Goal: Transaction & Acquisition: Download file/media

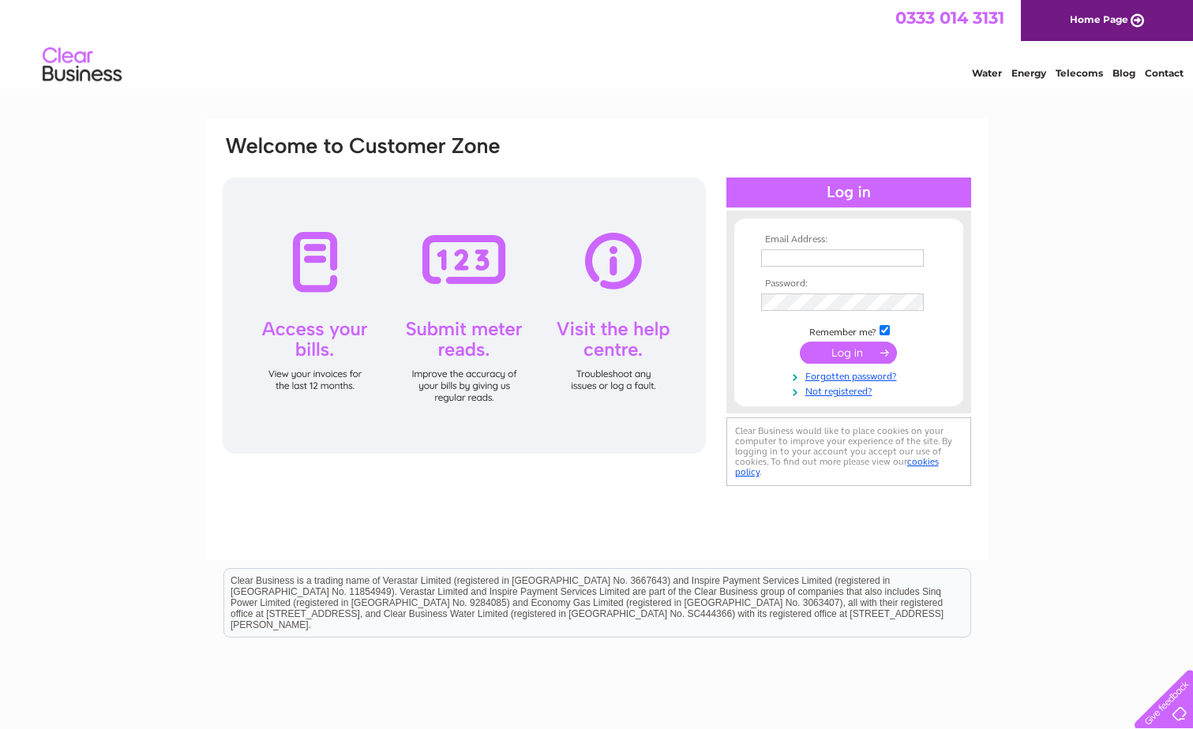
type input "[PERSON_NAME][EMAIL_ADDRESS][DOMAIN_NAME]"
click at [860, 358] on input "submit" at bounding box center [847, 353] width 97 height 22
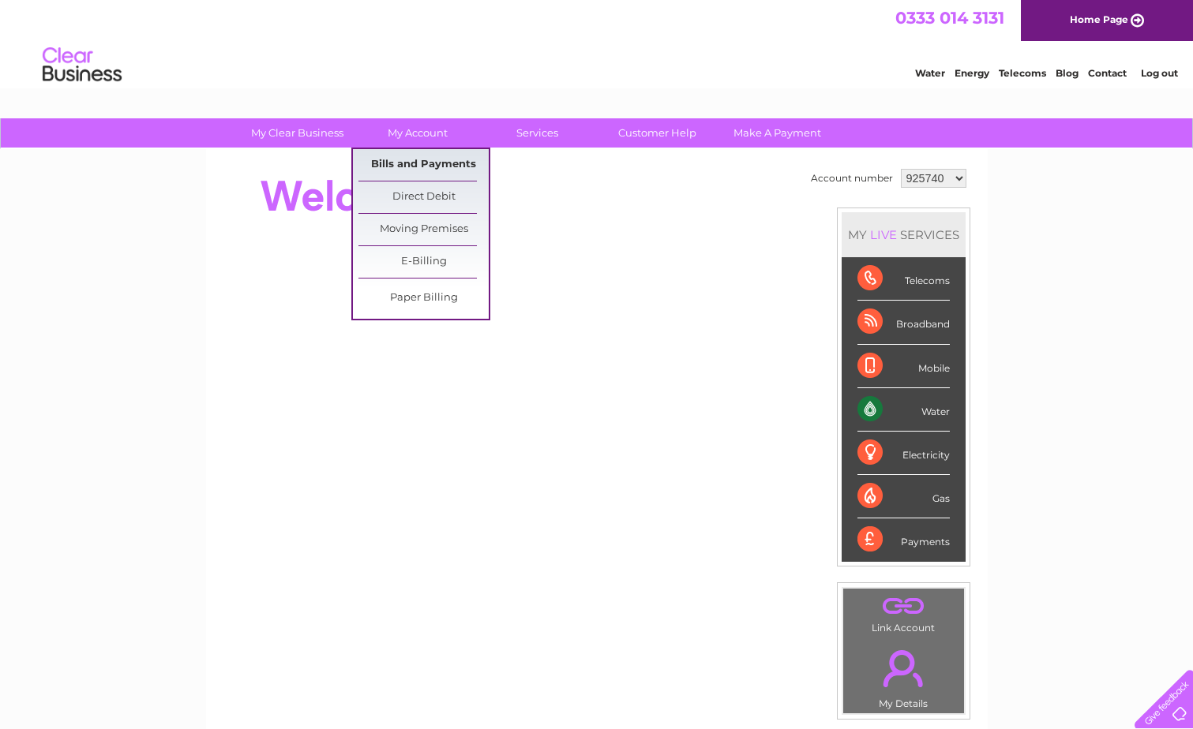
click at [432, 167] on link "Bills and Payments" at bounding box center [423, 165] width 130 height 32
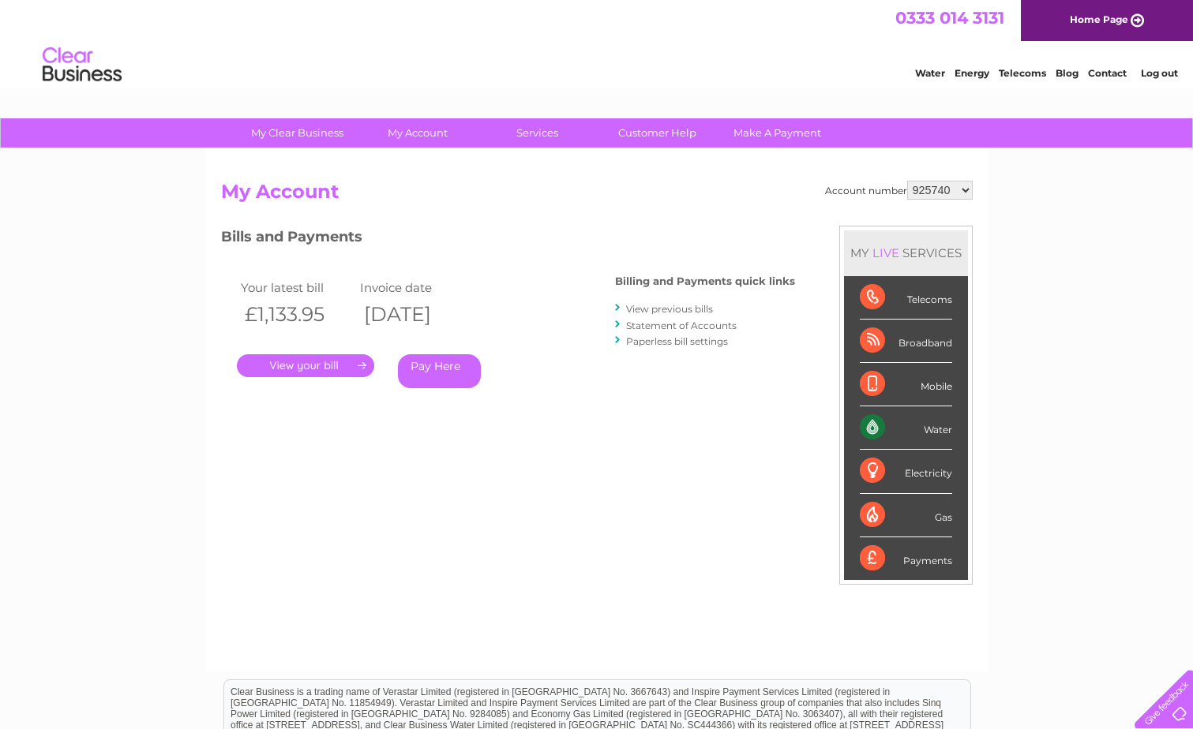
click at [692, 307] on link "View previous bills" at bounding box center [669, 309] width 87 height 12
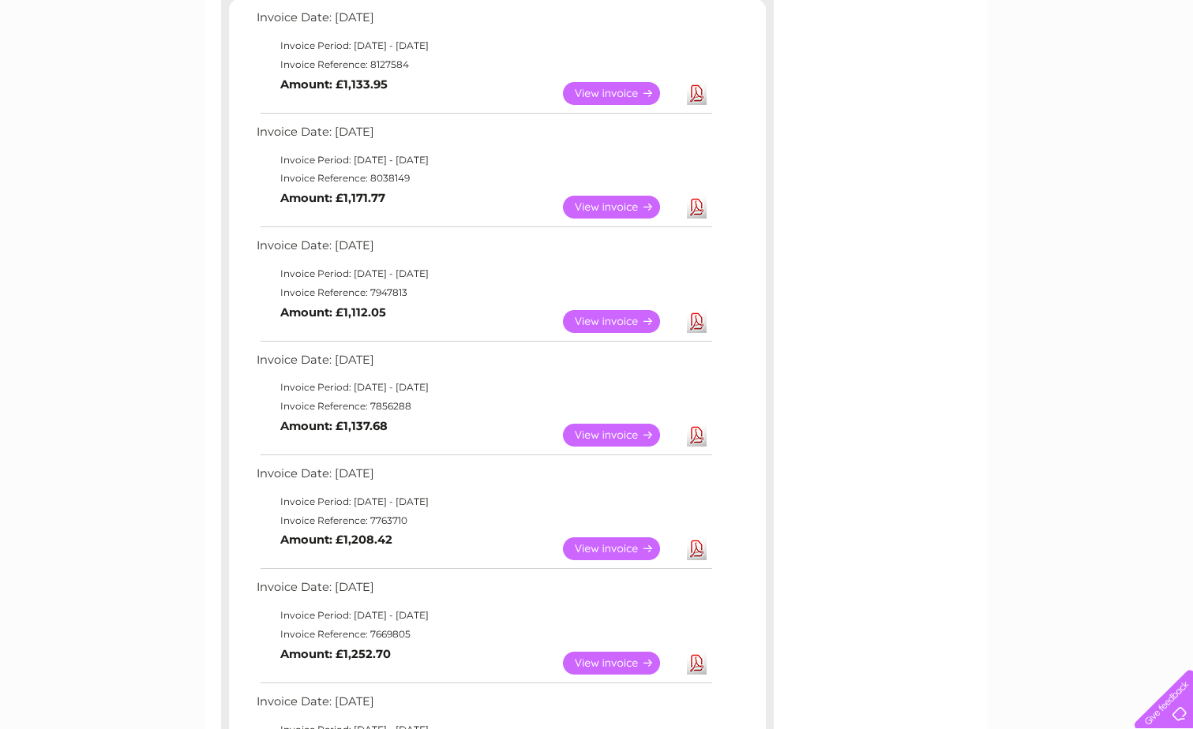
scroll to position [474, 0]
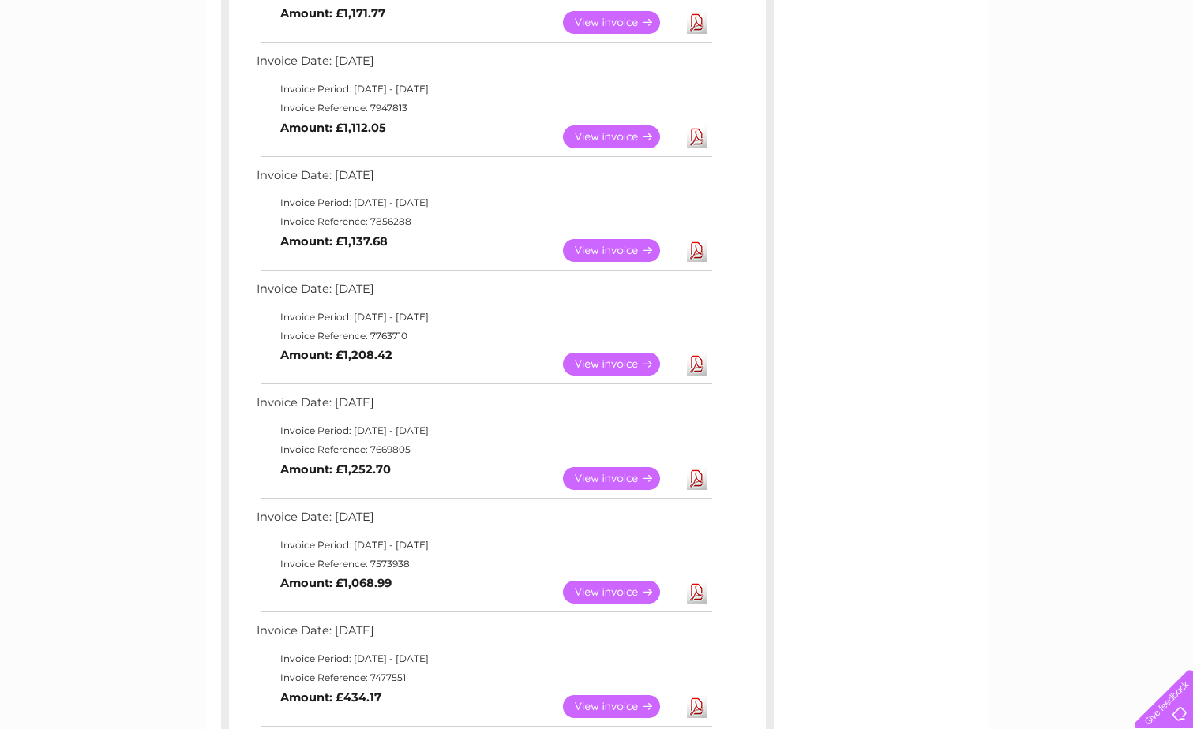
click at [698, 369] on link "Download" at bounding box center [697, 364] width 20 height 23
click at [697, 253] on link "Download" at bounding box center [697, 250] width 20 height 23
click at [698, 137] on link "Download" at bounding box center [697, 136] width 20 height 23
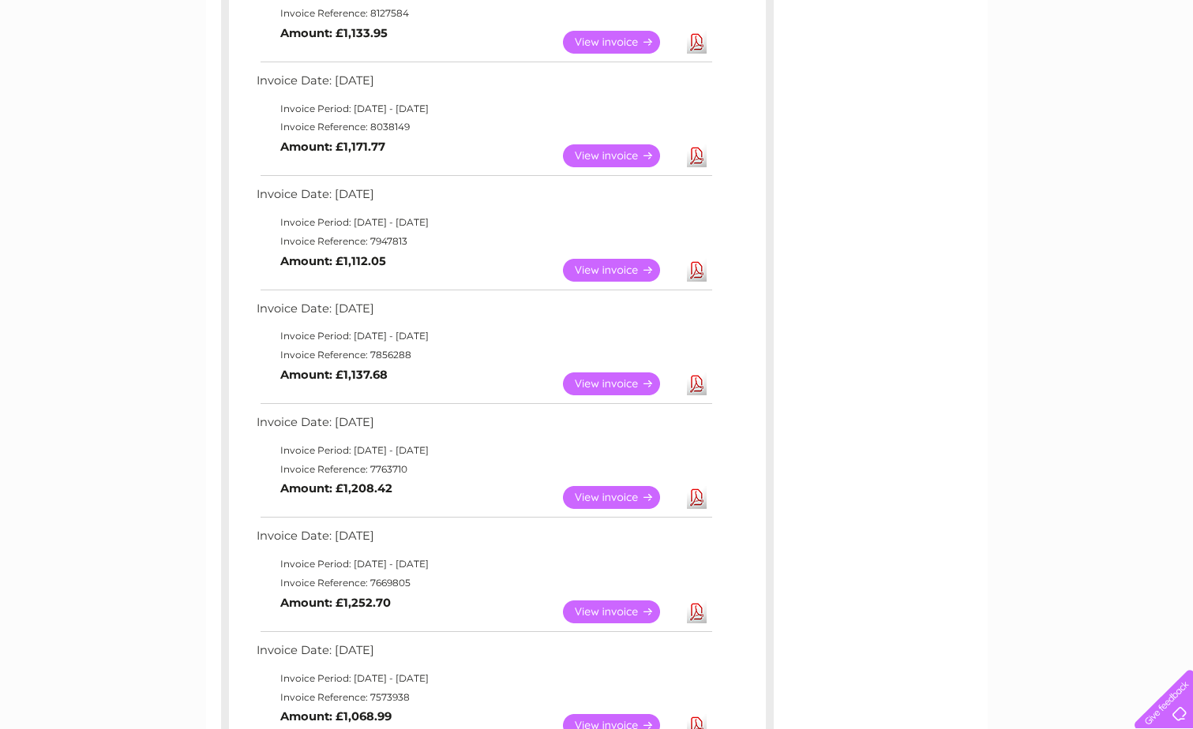
scroll to position [316, 0]
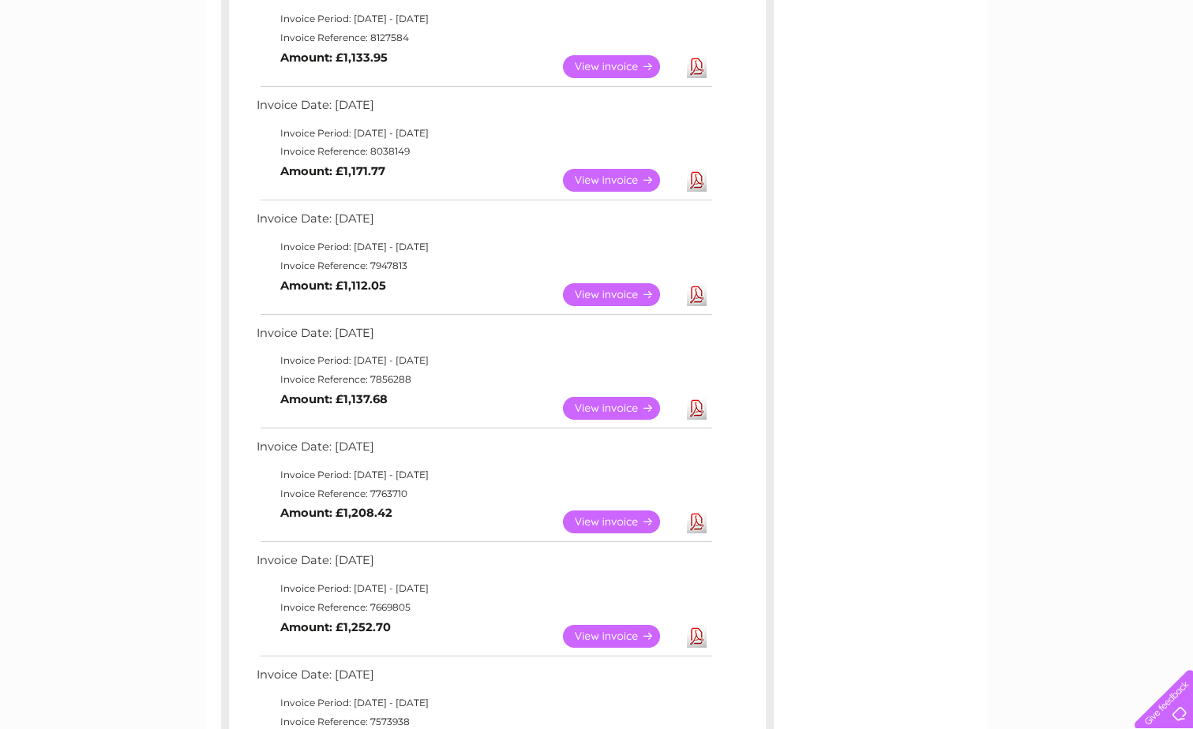
click at [695, 180] on link "Download" at bounding box center [697, 180] width 20 height 23
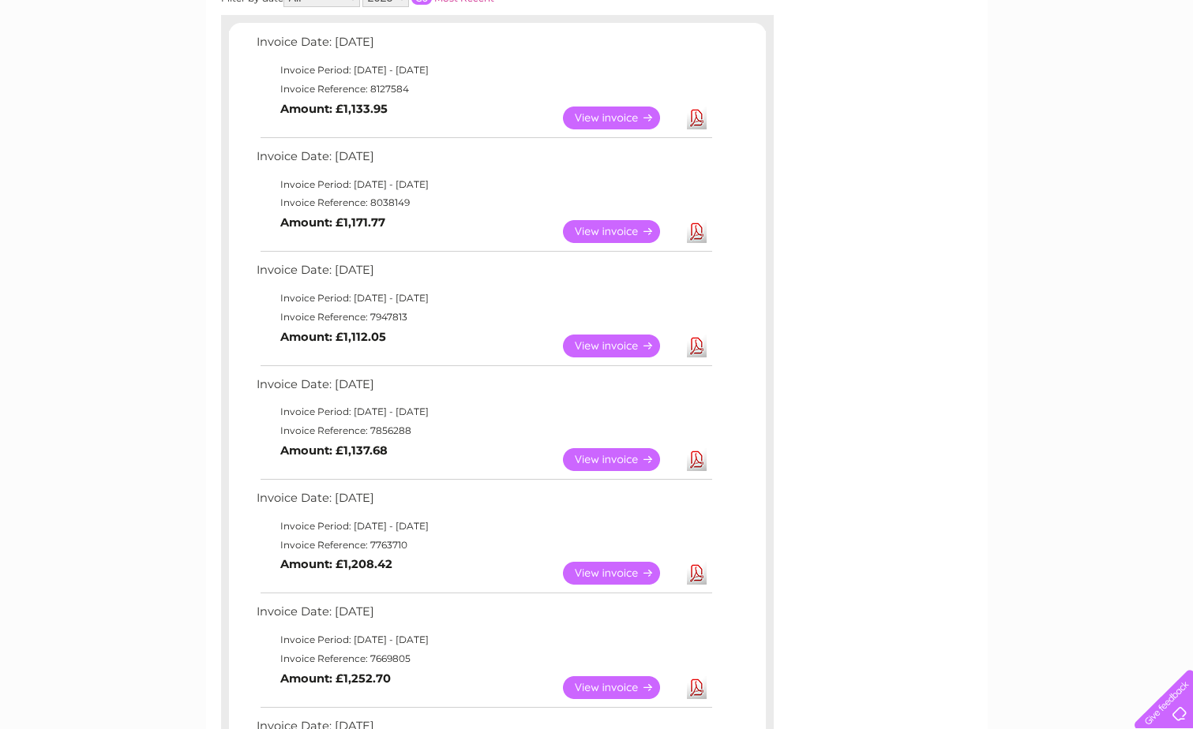
scroll to position [237, 0]
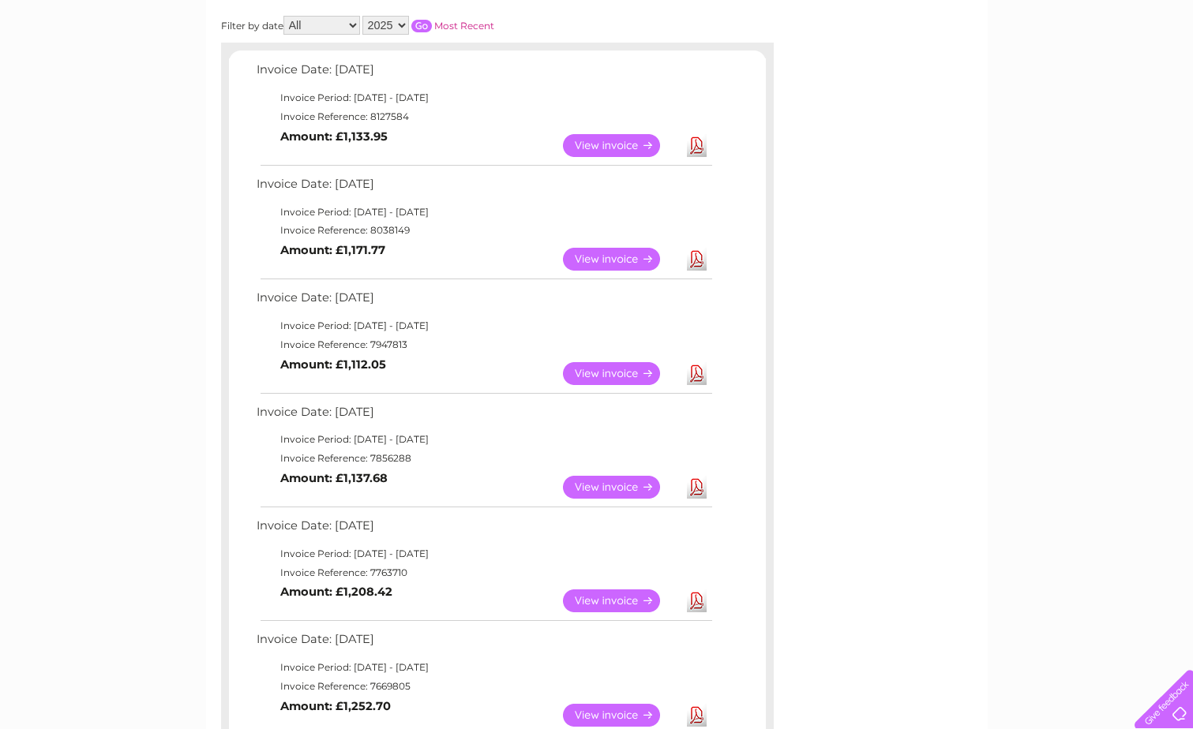
click at [692, 146] on link "Download" at bounding box center [697, 145] width 20 height 23
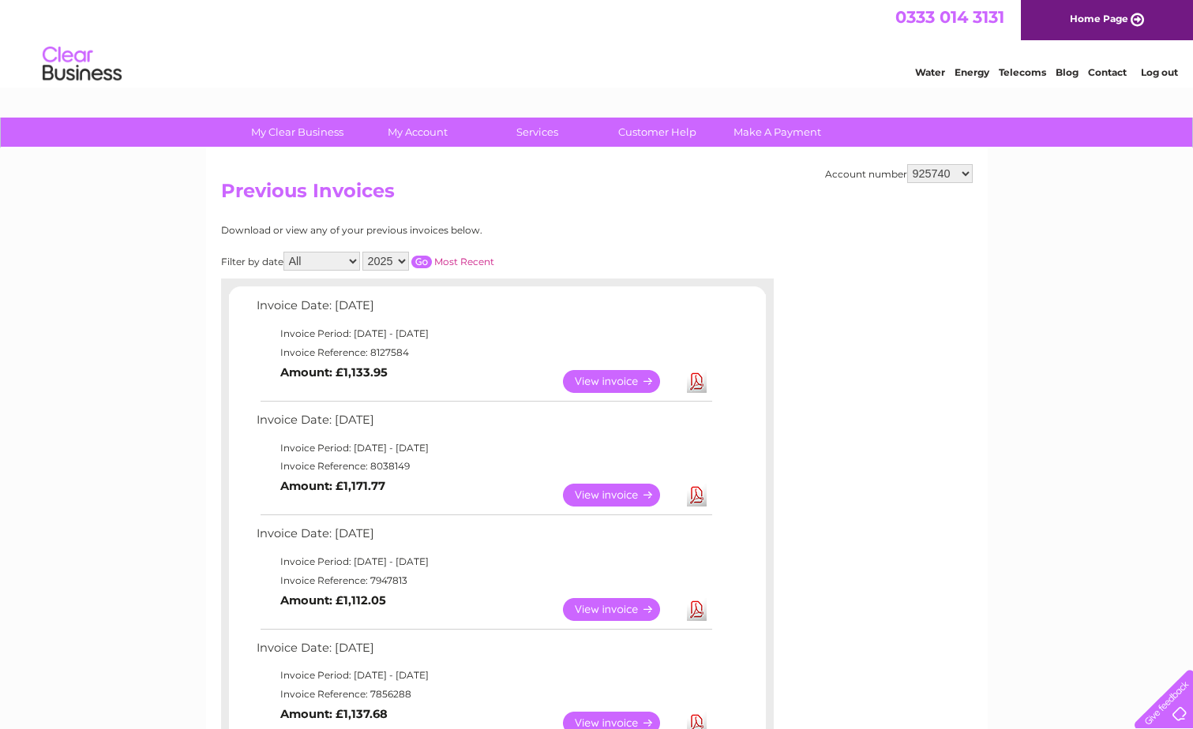
scroll to position [0, 0]
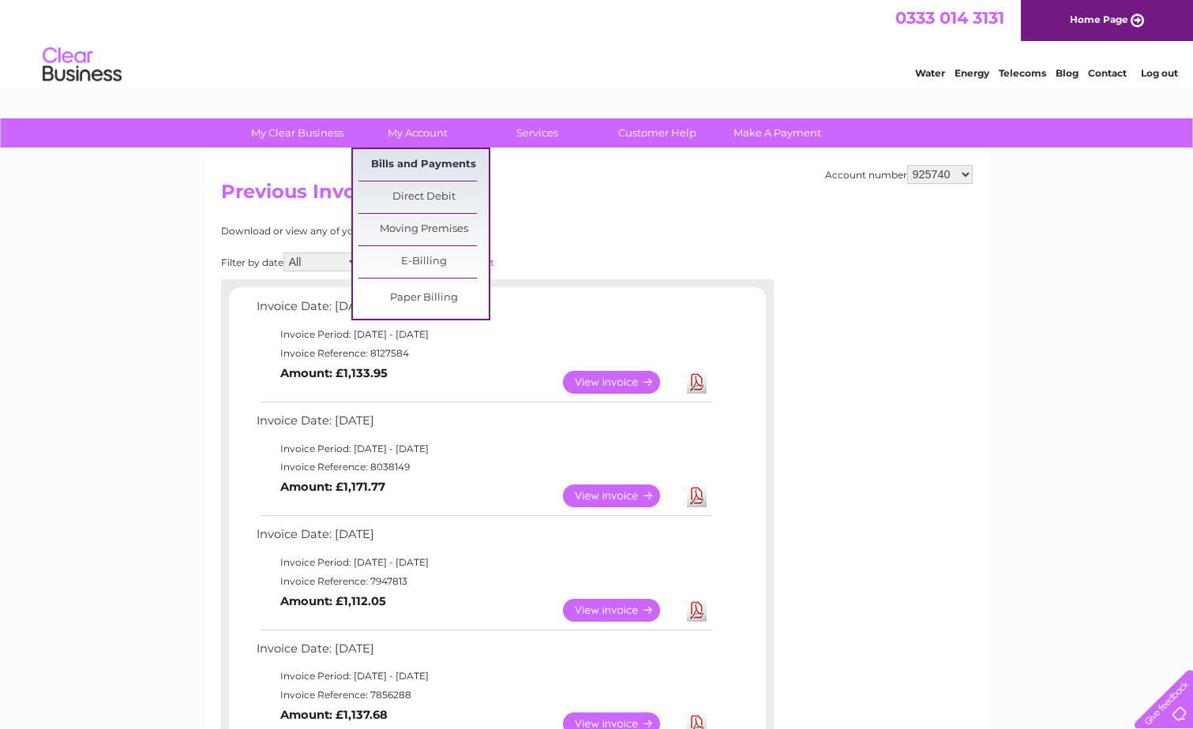
click at [406, 157] on link "Bills and Payments" at bounding box center [423, 165] width 130 height 32
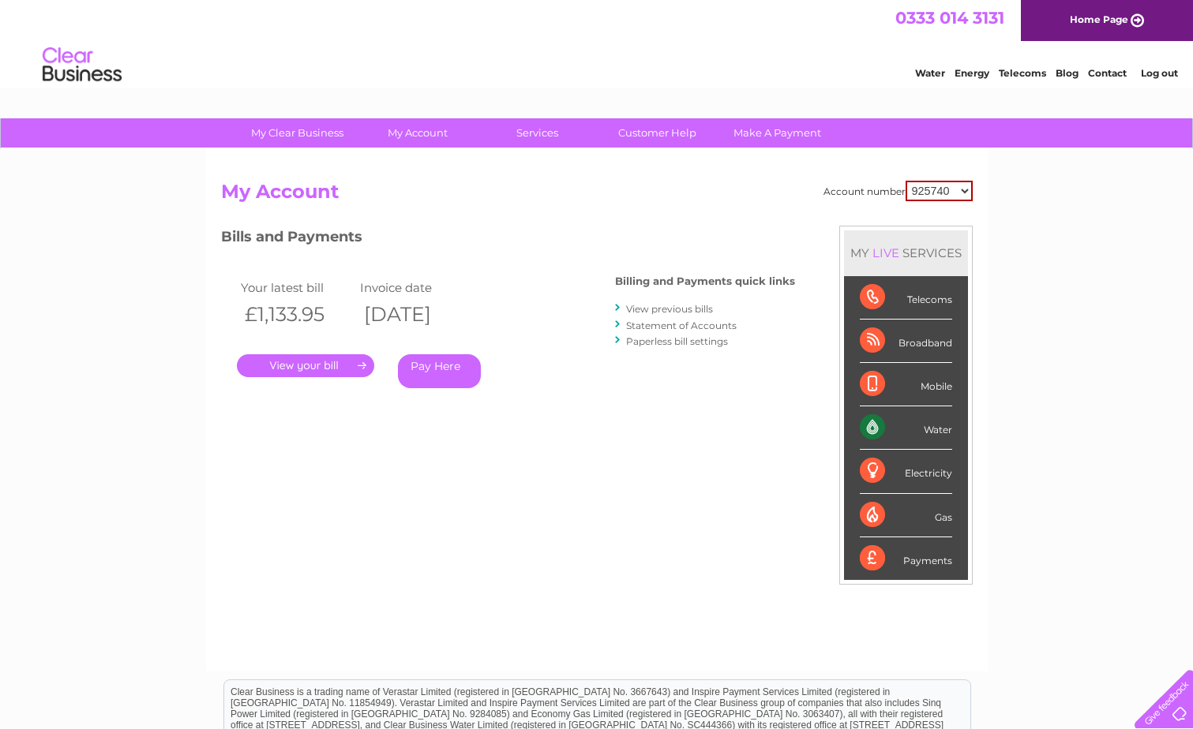
click at [948, 197] on select "925740 925747 977666 1135624" at bounding box center [938, 191] width 67 height 21
select select "925747"
click at [906, 181] on select "925740 925747 977666 1135624" at bounding box center [938, 191] width 67 height 21
click at [661, 311] on link "View previous bills" at bounding box center [669, 309] width 87 height 12
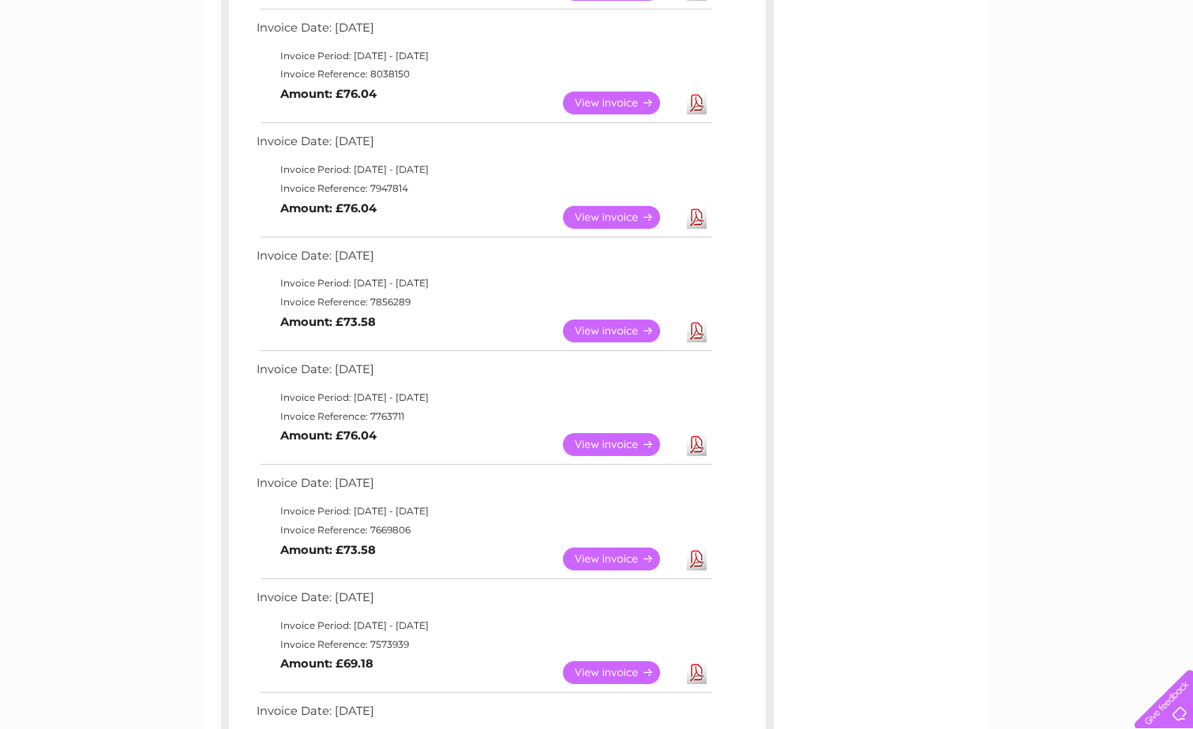
scroll to position [395, 0]
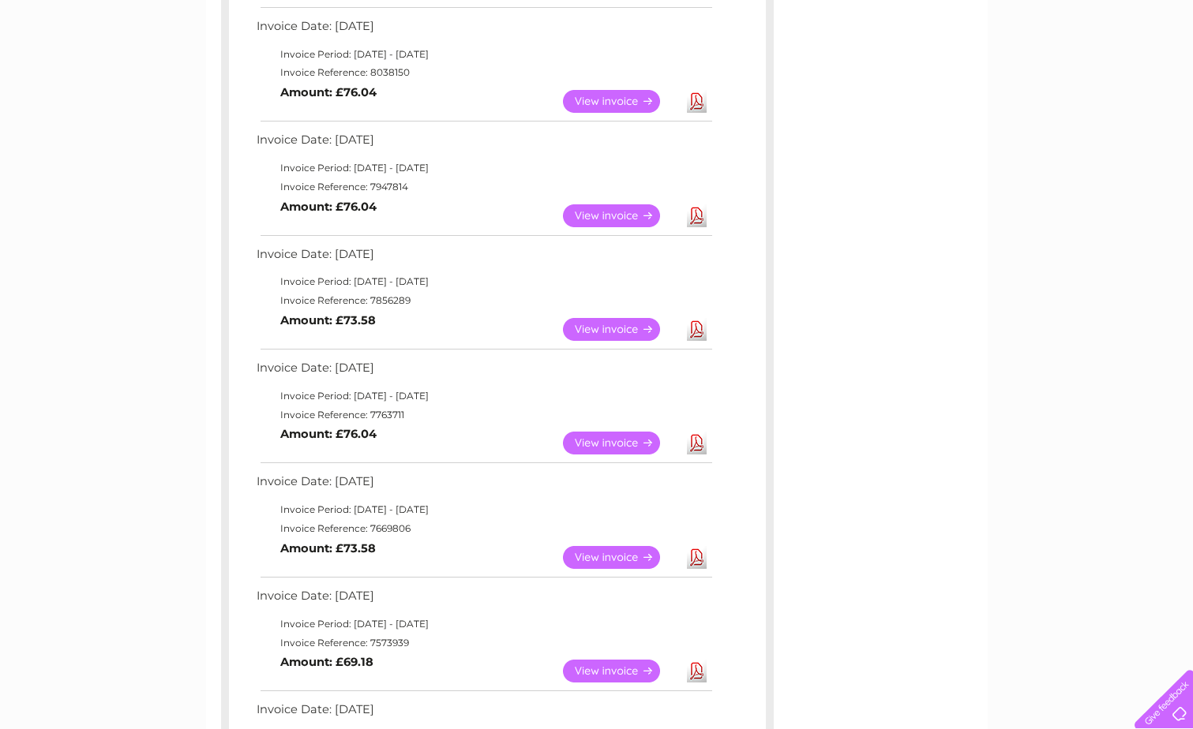
click at [697, 443] on link "Download" at bounding box center [697, 443] width 20 height 23
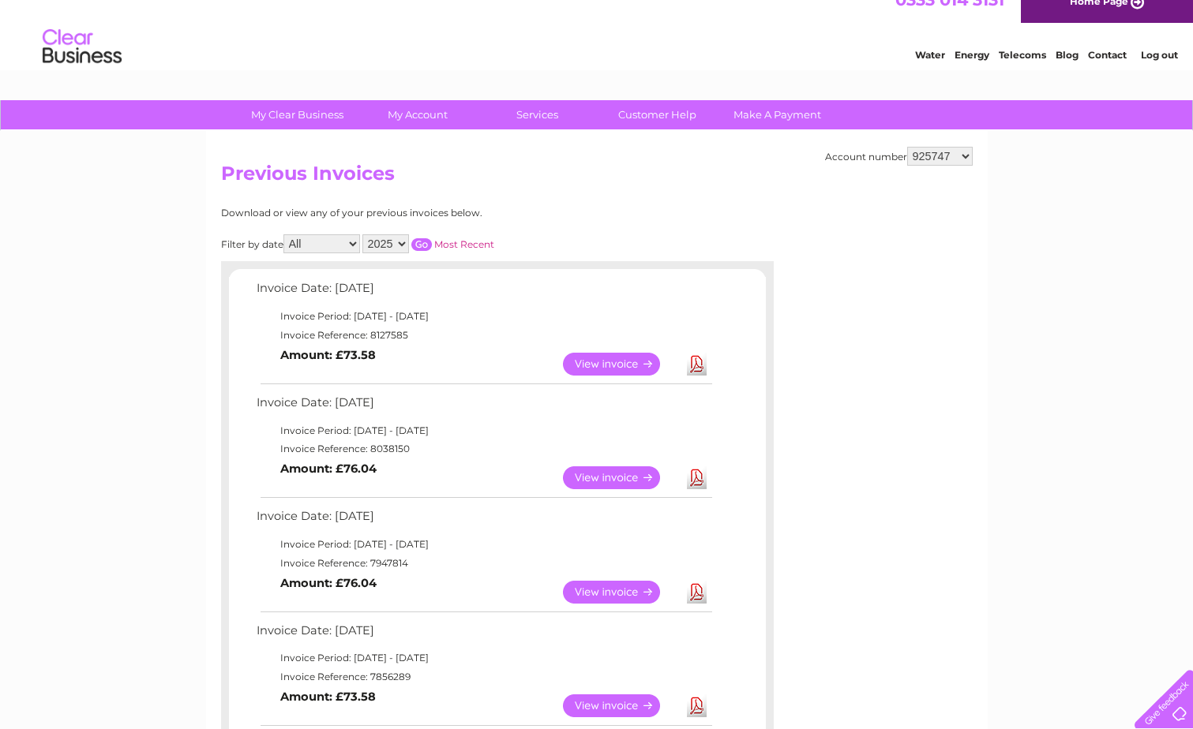
scroll to position [0, 0]
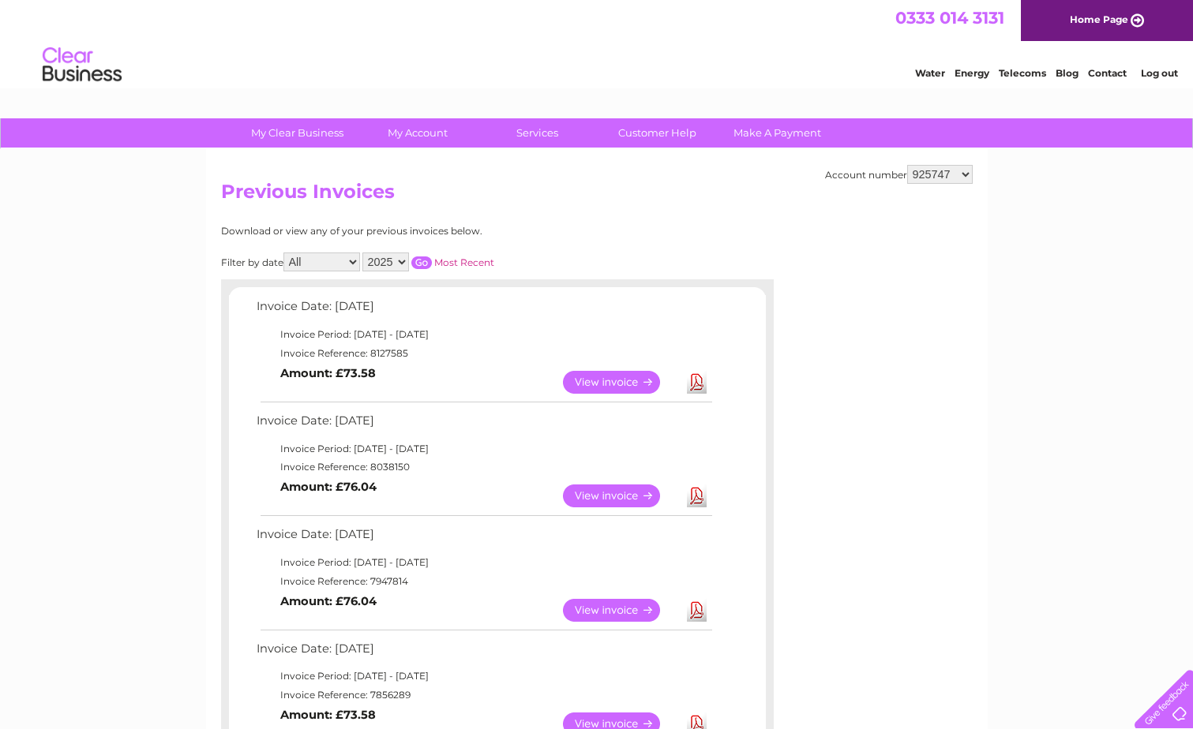
click at [945, 170] on select "925740 925747 977666 1135624" at bounding box center [940, 174] width 66 height 19
select select "977666"
click at [908, 165] on select "925740 925747 977666 1135624" at bounding box center [940, 174] width 66 height 19
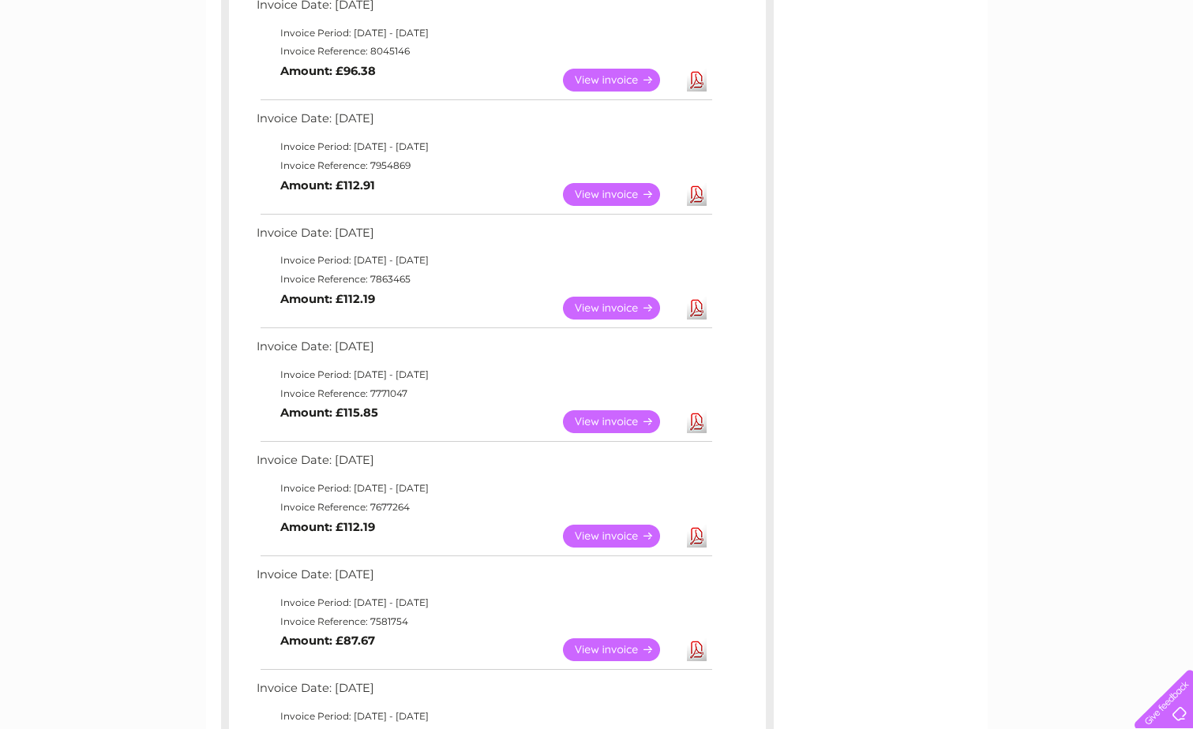
scroll to position [474, 0]
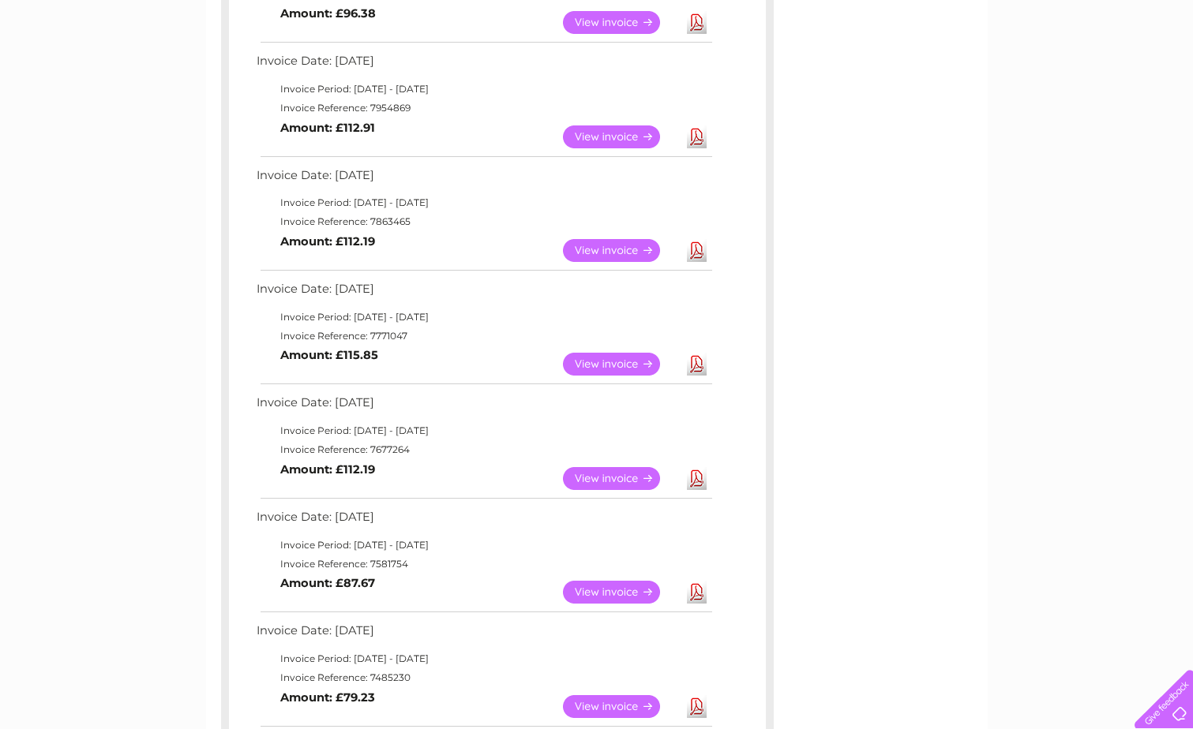
click at [697, 481] on link "Download" at bounding box center [697, 478] width 20 height 23
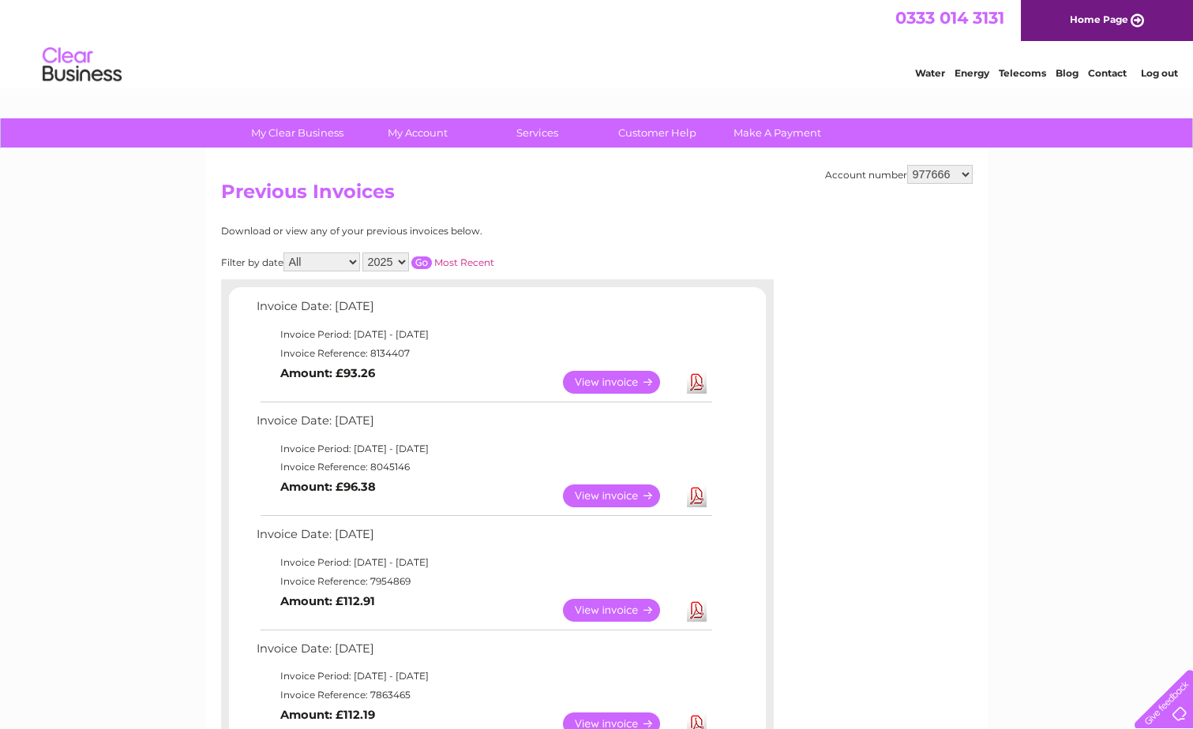
click at [933, 174] on select "925740 925747 977666 1135624" at bounding box center [940, 174] width 66 height 19
select select "1135624"
click at [908, 165] on select "925740 925747 977666 1135624" at bounding box center [940, 174] width 66 height 19
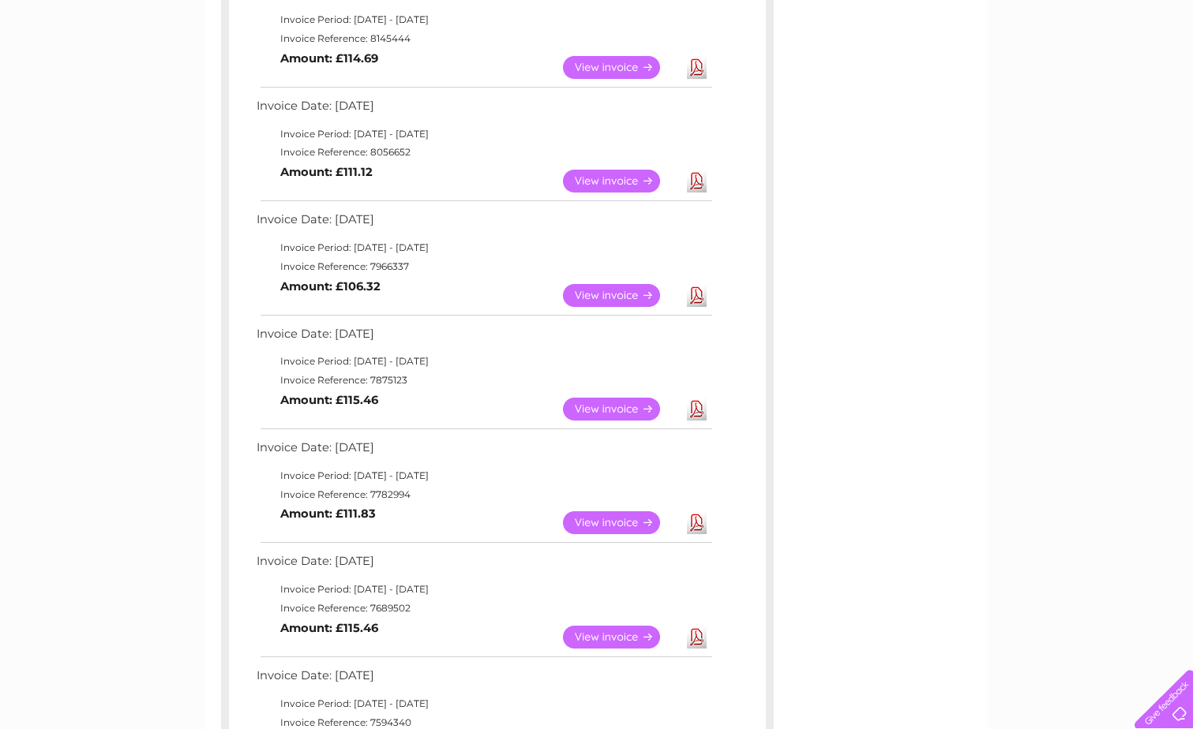
scroll to position [316, 0]
click at [705, 523] on link "Download" at bounding box center [697, 522] width 20 height 23
click at [701, 411] on link "Download" at bounding box center [697, 408] width 20 height 23
click at [695, 295] on link "Download" at bounding box center [697, 294] width 20 height 23
click at [691, 178] on link "Download" at bounding box center [697, 180] width 20 height 23
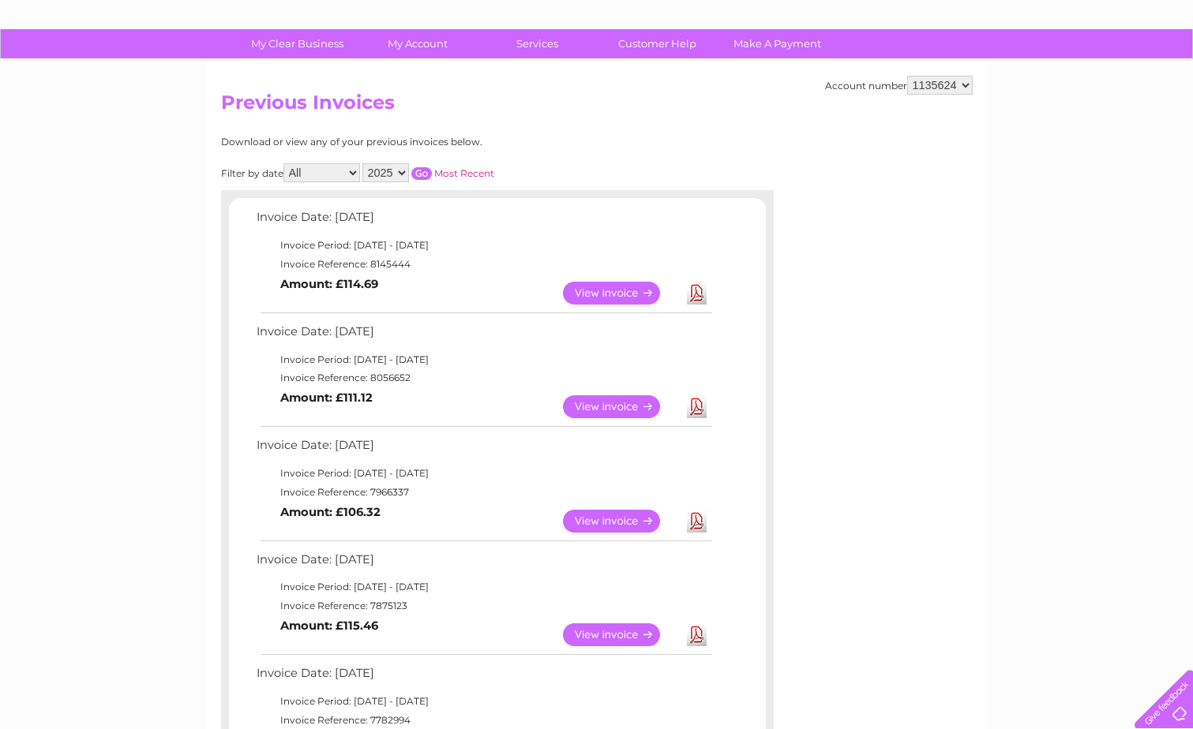
scroll to position [79, 0]
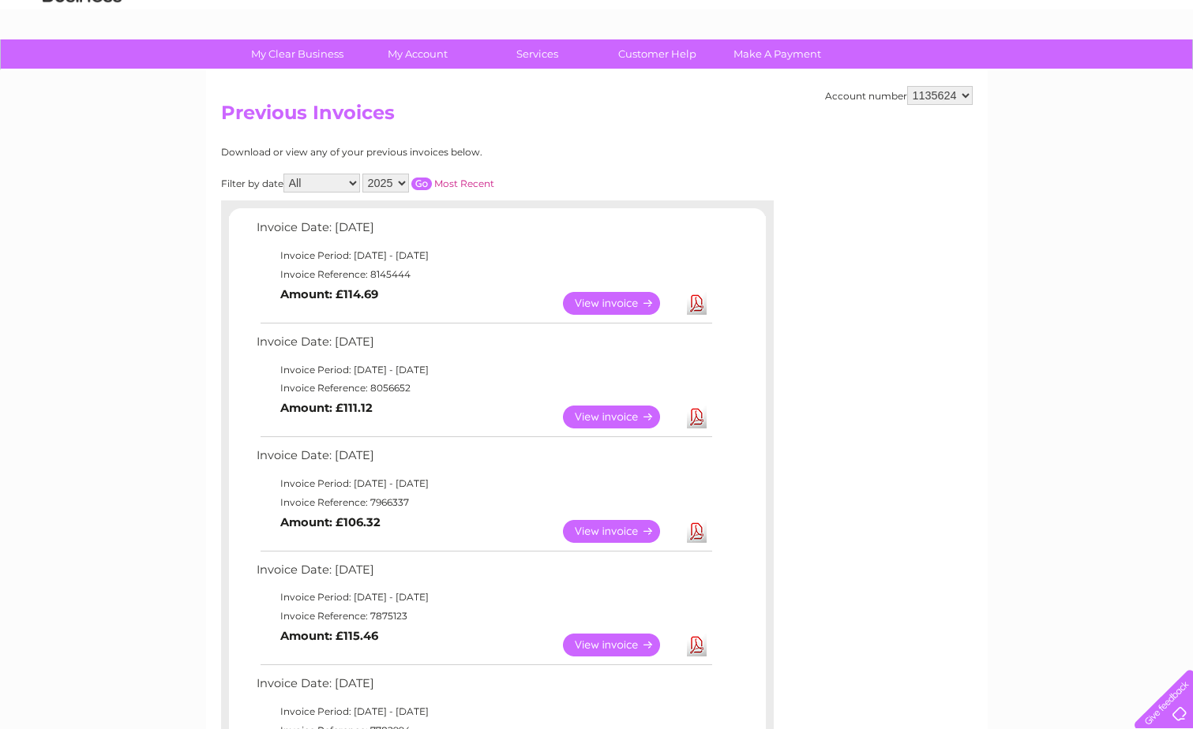
click at [698, 301] on link "Download" at bounding box center [697, 303] width 20 height 23
